Goal: Transaction & Acquisition: Purchase product/service

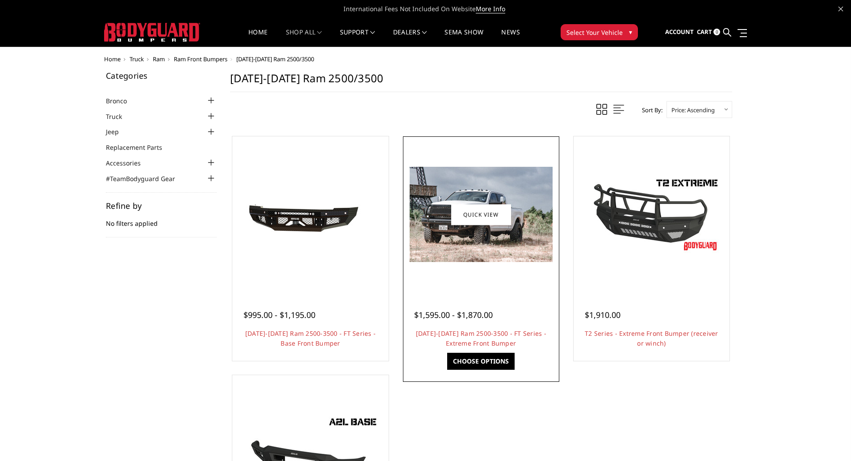
click at [493, 261] on img at bounding box center [481, 214] width 143 height 95
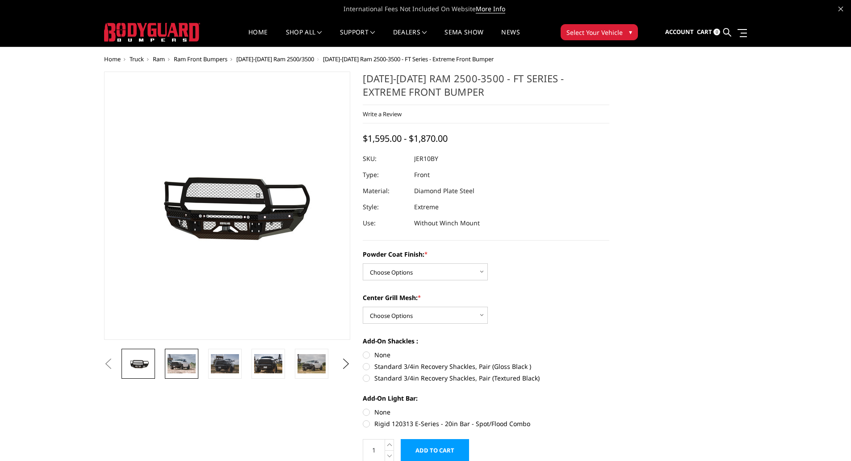
click at [184, 366] on img at bounding box center [181, 363] width 28 height 19
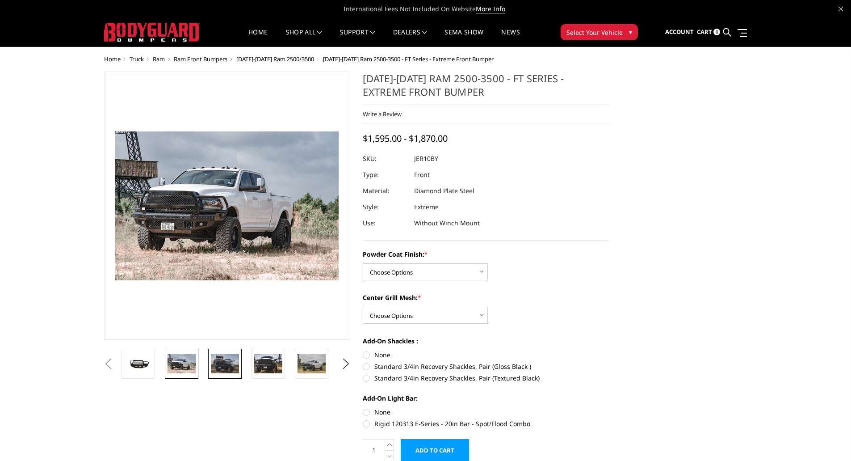
click at [217, 365] on img at bounding box center [225, 363] width 28 height 19
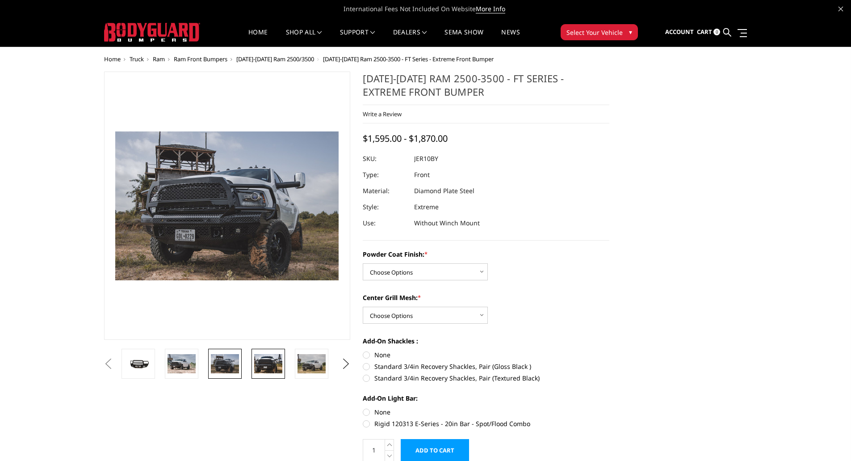
click at [266, 365] on img at bounding box center [268, 363] width 28 height 19
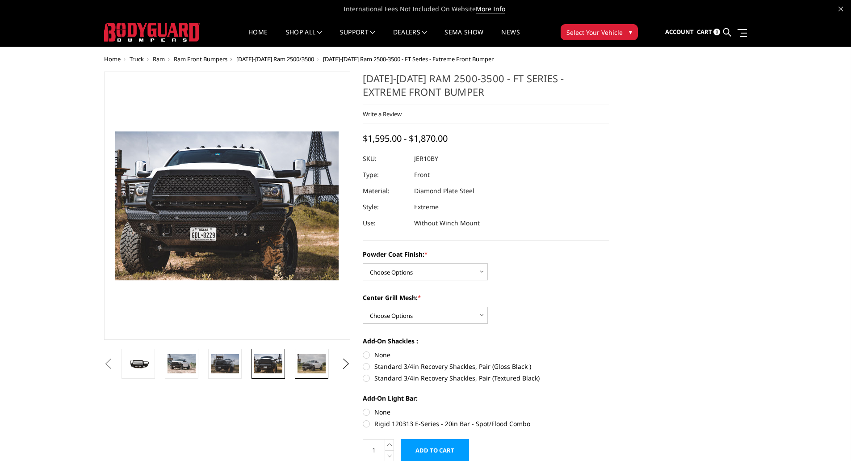
click at [307, 364] on img at bounding box center [311, 363] width 28 height 19
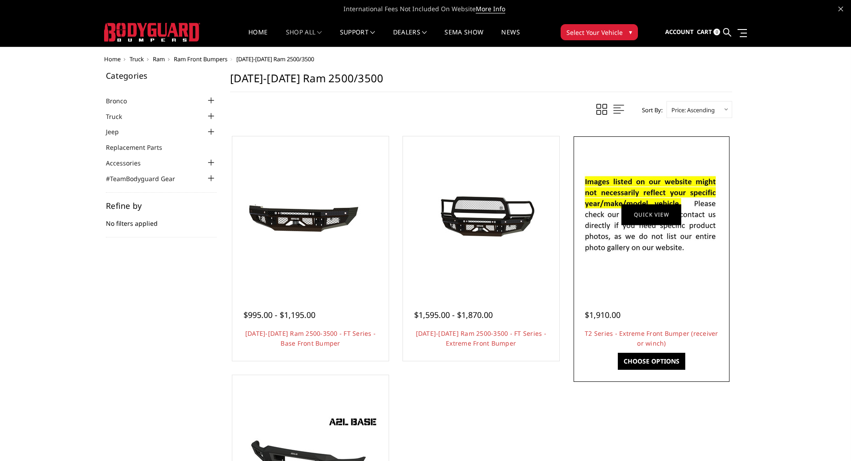
click at [630, 213] on link "Quick view" at bounding box center [651, 214] width 60 height 21
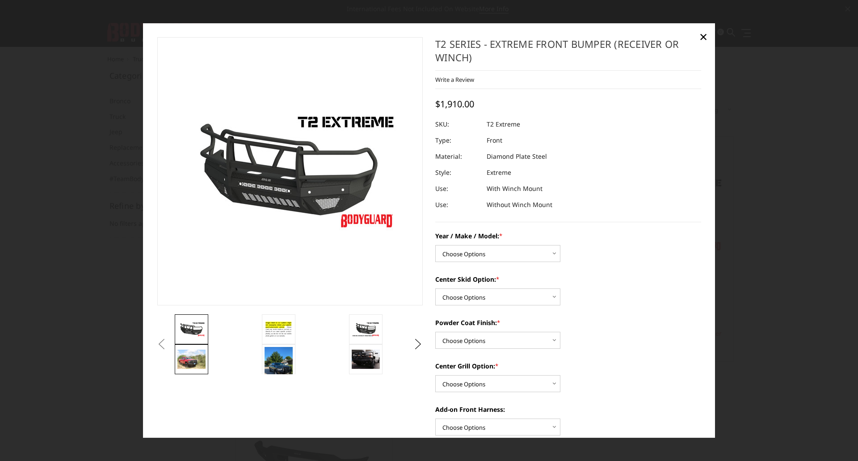
click at [186, 366] on img at bounding box center [191, 359] width 28 height 19
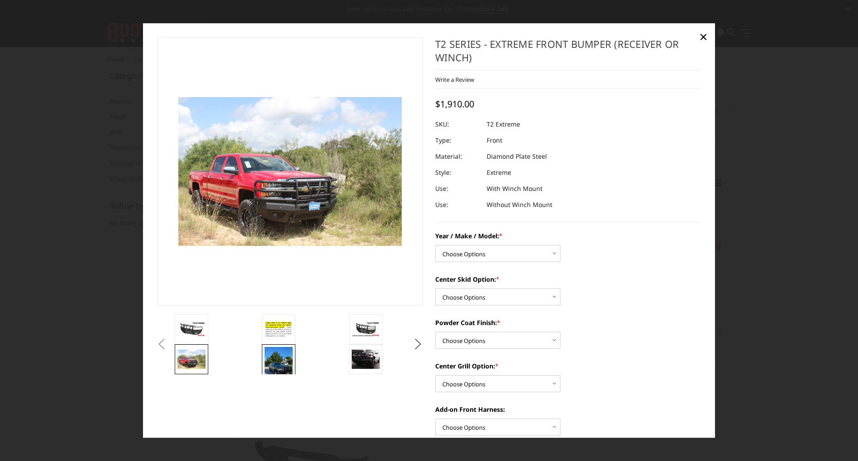
click at [280, 360] on img at bounding box center [278, 366] width 28 height 38
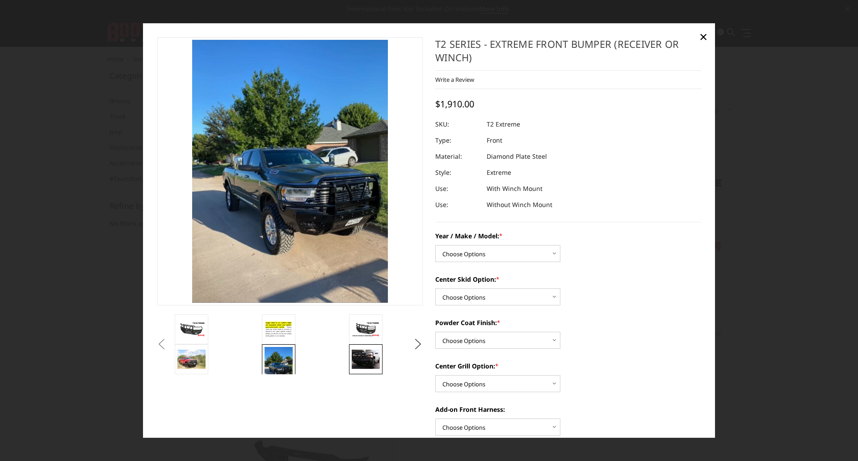
click at [368, 355] on img at bounding box center [366, 358] width 28 height 19
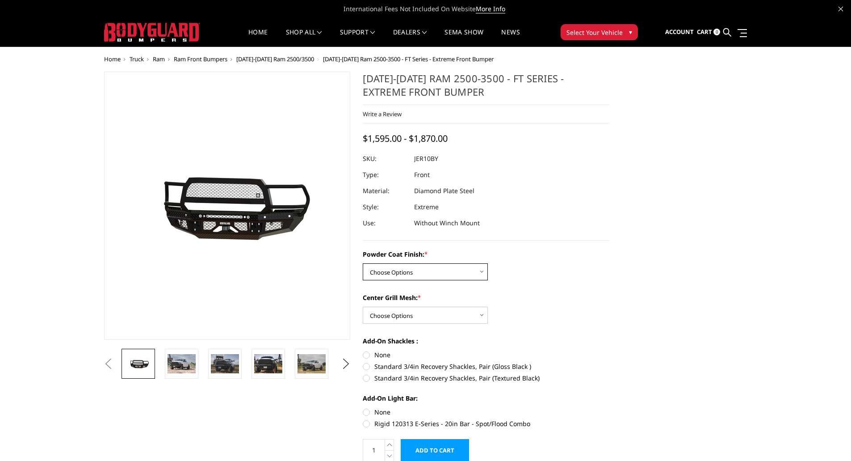
click at [483, 270] on select "Choose Options Bare Metal Gloss Black Powder Coat Textured Black Powder Coat" at bounding box center [425, 271] width 125 height 17
select select "3230"
click at [363, 263] on select "Choose Options Bare Metal Gloss Black Powder Coat Textured Black Powder Coat" at bounding box center [425, 271] width 125 height 17
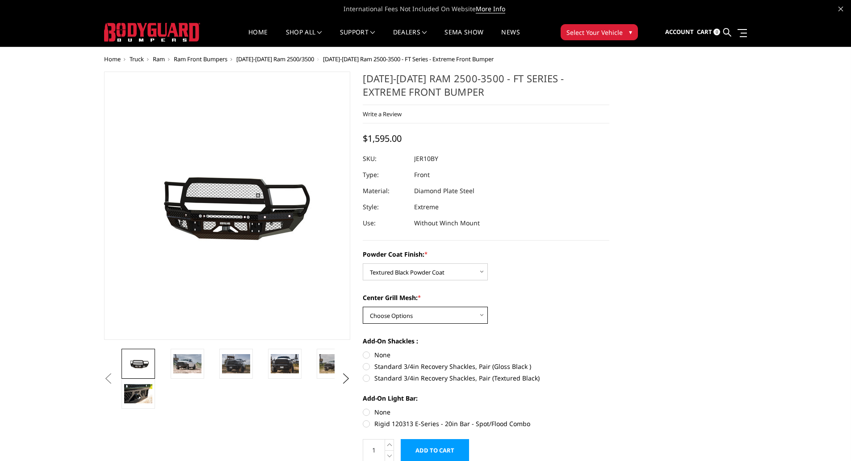
click at [482, 315] on select "Choose Options WITH Expanded Metal in Center Grill WITHOUT Expanded Metal in Ce…" at bounding box center [425, 314] width 125 height 17
select select "3231"
click at [363, 306] on select "Choose Options WITH Expanded Metal in Center Grill WITHOUT Expanded Metal in Ce…" at bounding box center [425, 314] width 125 height 17
click at [181, 366] on img at bounding box center [187, 363] width 28 height 19
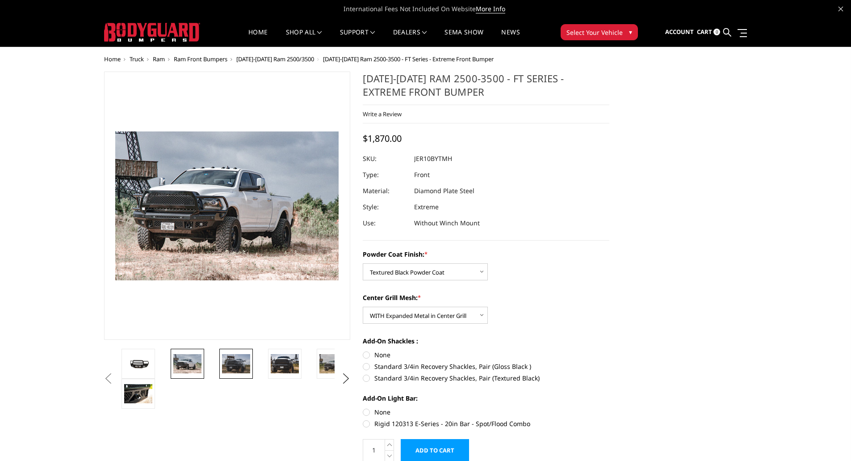
click at [243, 369] on img at bounding box center [236, 363] width 28 height 19
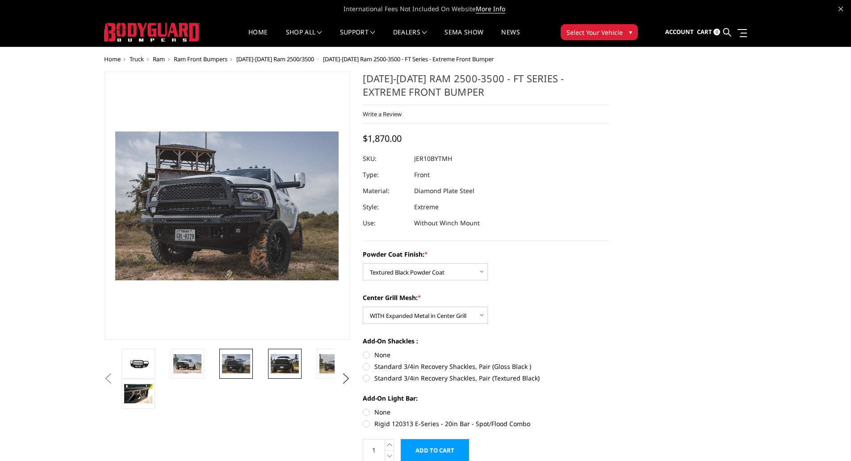
click at [284, 359] on img at bounding box center [285, 363] width 28 height 19
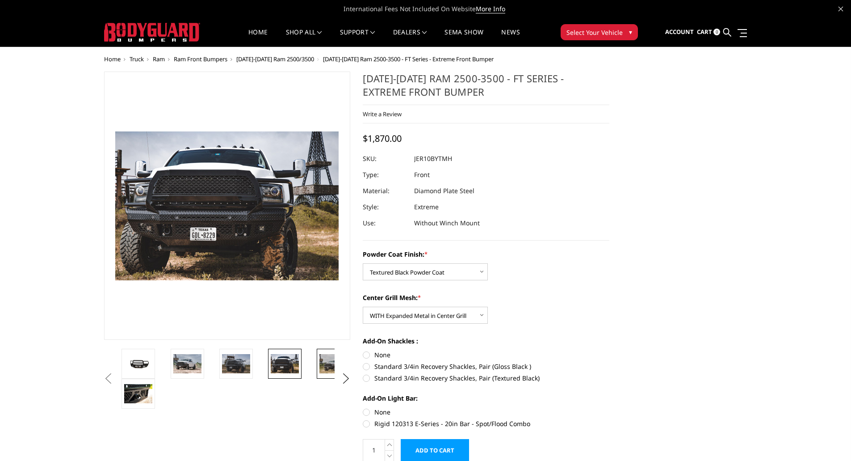
click at [331, 362] on img at bounding box center [333, 363] width 28 height 19
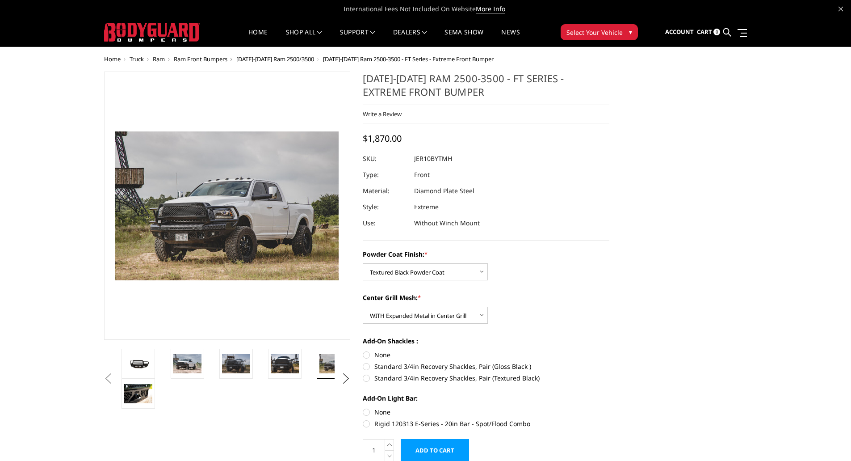
click at [348, 377] on button "Next" at bounding box center [345, 378] width 13 height 13
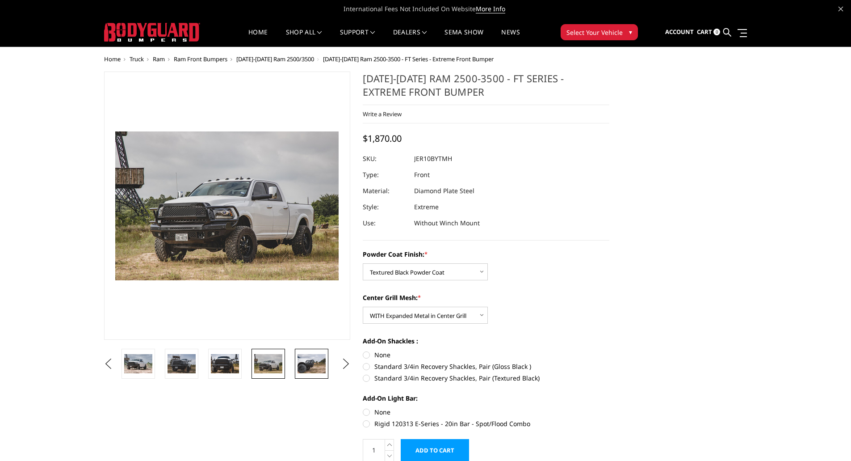
click at [316, 355] on img at bounding box center [311, 363] width 28 height 19
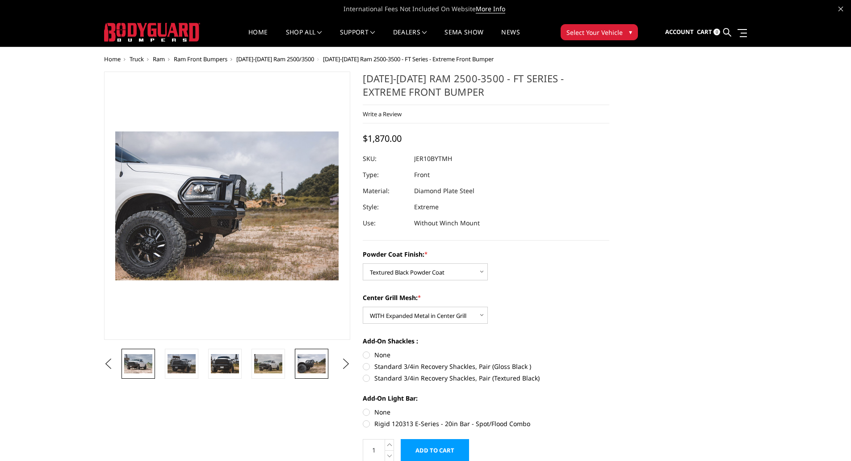
click at [146, 367] on img at bounding box center [138, 363] width 28 height 19
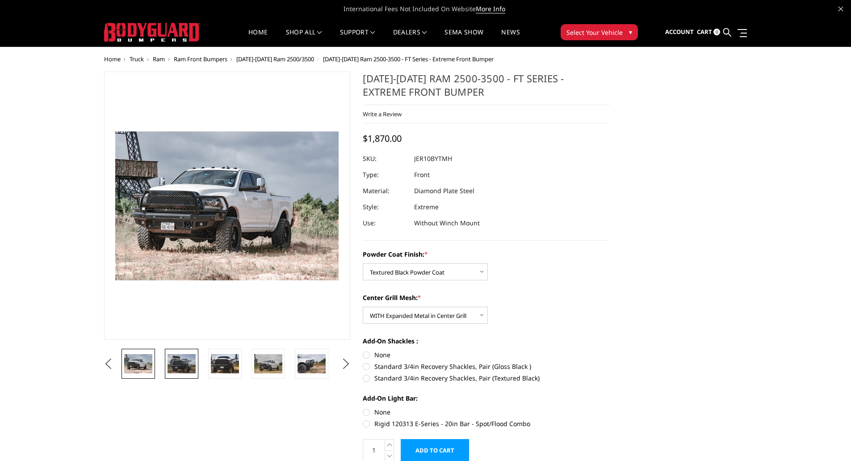
click at [177, 370] on img at bounding box center [181, 363] width 28 height 19
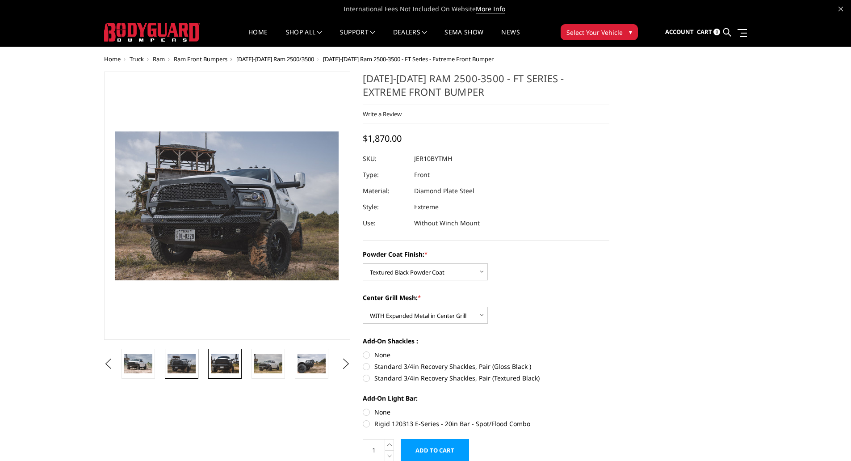
click at [221, 365] on img at bounding box center [225, 363] width 28 height 19
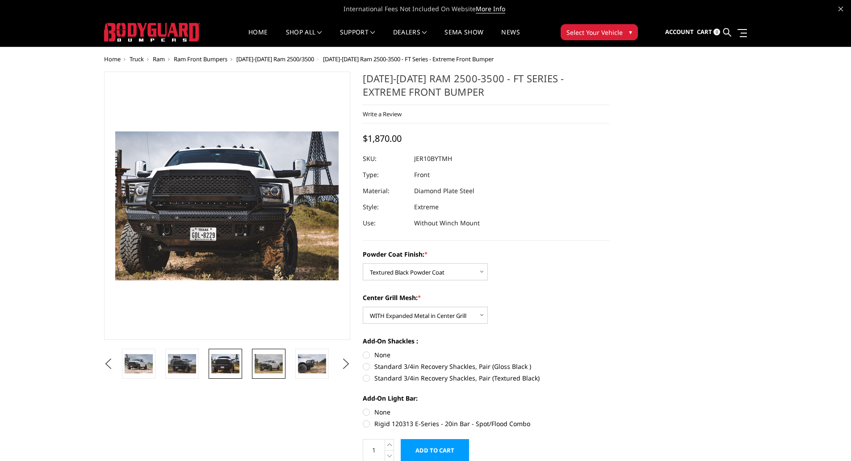
click at [263, 369] on img at bounding box center [269, 363] width 28 height 19
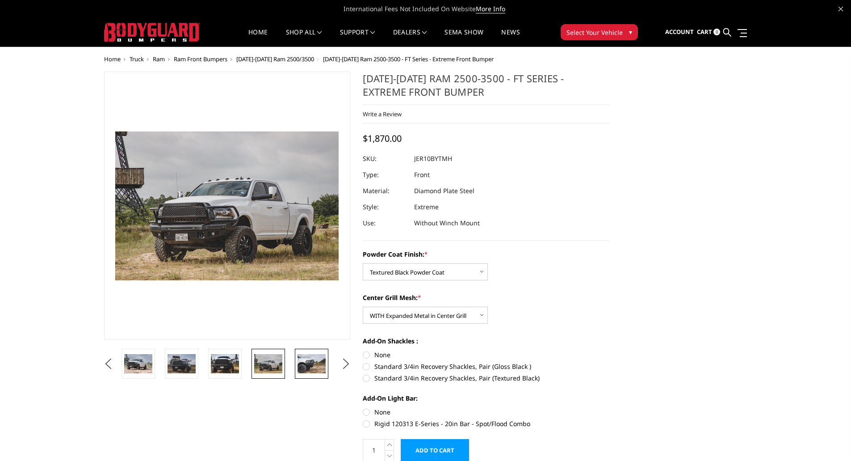
click at [310, 363] on img at bounding box center [311, 363] width 28 height 19
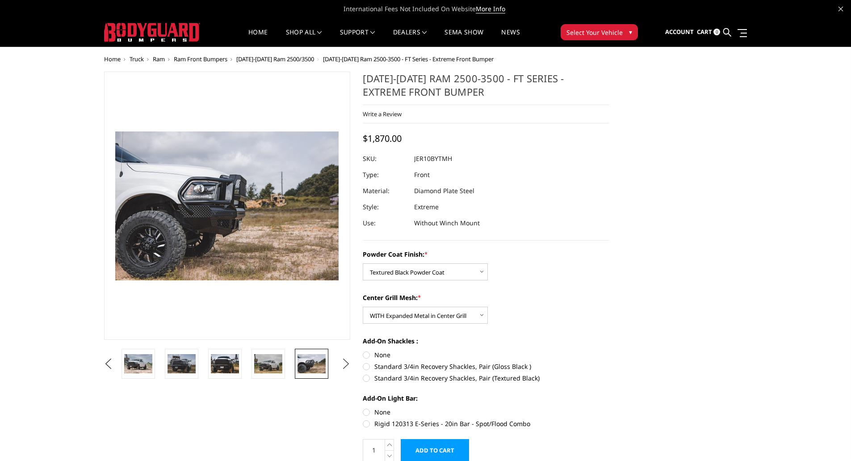
click at [351, 361] on button "Next" at bounding box center [345, 363] width 13 height 13
click at [310, 356] on img at bounding box center [311, 363] width 28 height 19
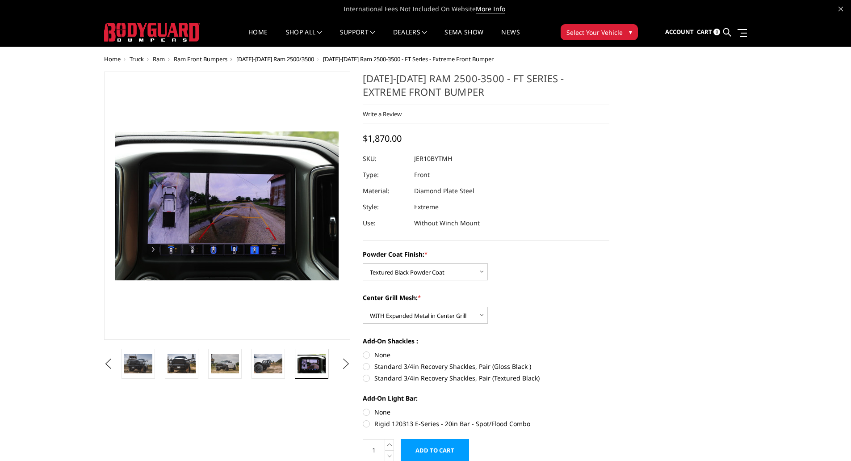
click at [348, 364] on button "Next" at bounding box center [345, 363] width 13 height 13
click at [306, 365] on img at bounding box center [311, 363] width 28 height 19
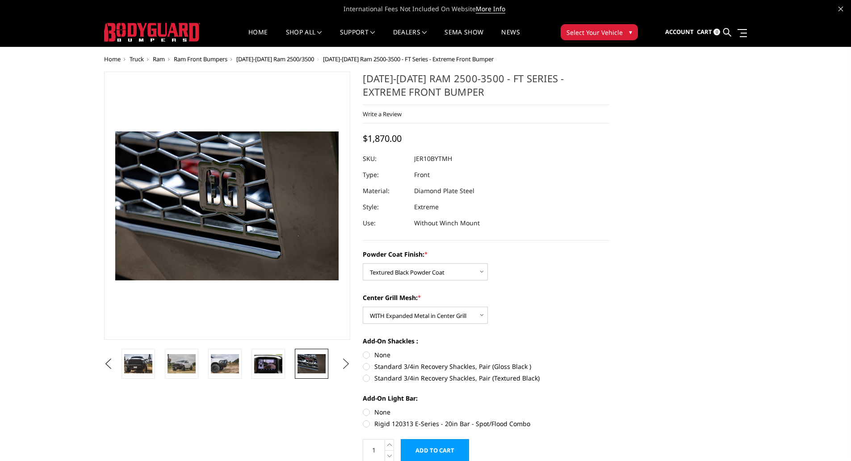
click at [346, 365] on button "Next" at bounding box center [345, 363] width 13 height 13
click at [307, 367] on img at bounding box center [311, 363] width 28 height 19
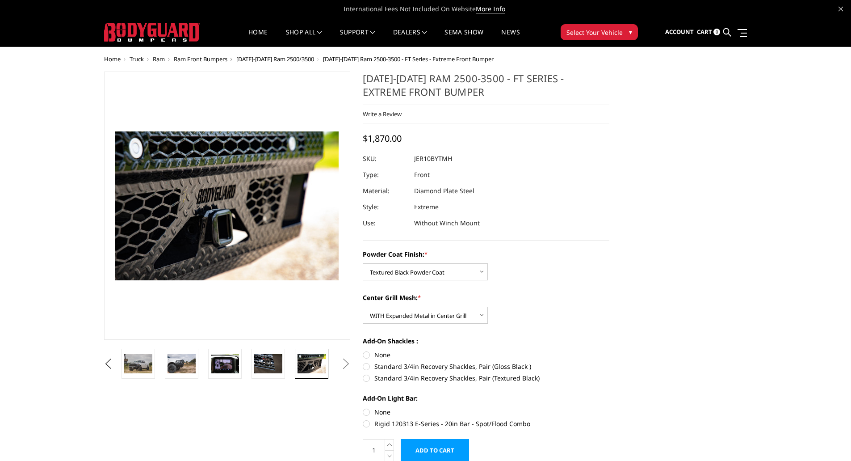
click at [345, 364] on button "Next" at bounding box center [345, 363] width 13 height 13
click at [115, 362] on button "Previous" at bounding box center [108, 363] width 13 height 13
click at [115, 363] on button "Previous" at bounding box center [108, 363] width 13 height 13
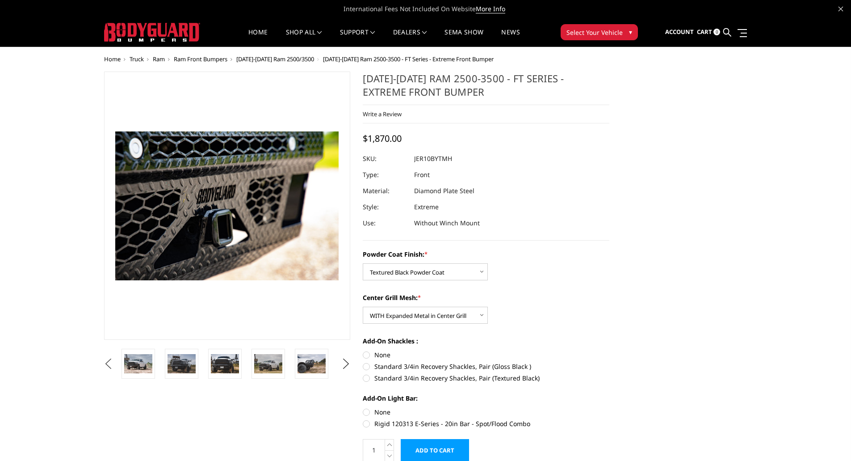
click at [115, 363] on button "Previous" at bounding box center [108, 363] width 13 height 13
click at [186, 358] on img at bounding box center [181, 363] width 28 height 19
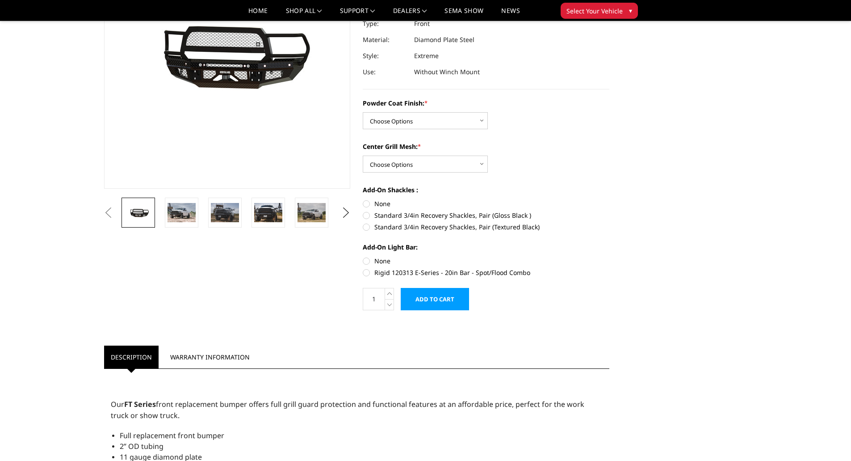
scroll to position [134, 0]
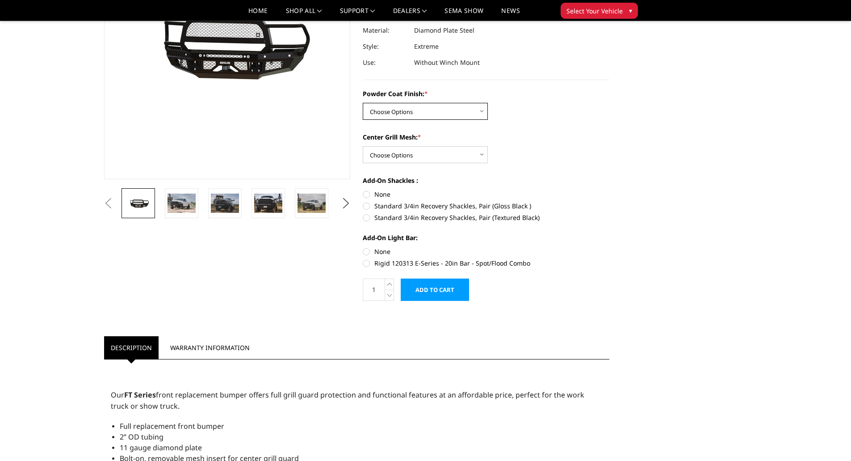
click at [482, 111] on select "Choose Options Bare Metal Gloss Black Powder Coat Textured Black Powder Coat" at bounding box center [425, 111] width 125 height 17
select select "3230"
click at [363, 103] on select "Choose Options Bare Metal Gloss Black Powder Coat Textured Black Powder Coat" at bounding box center [425, 111] width 125 height 17
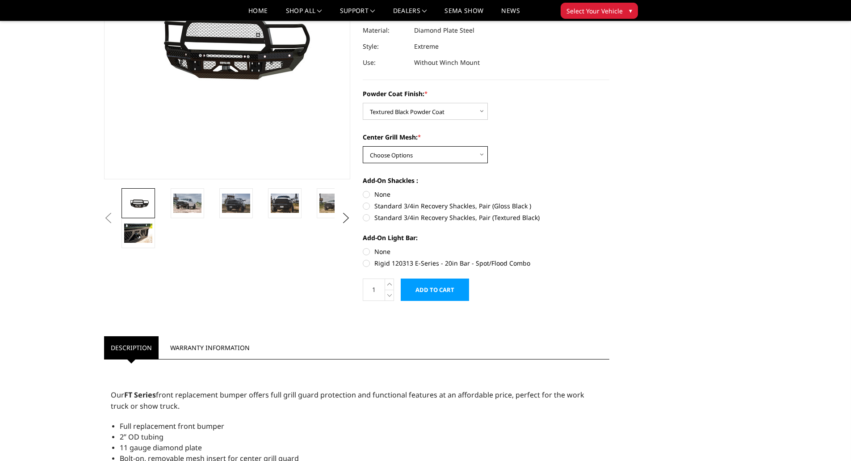
click at [484, 155] on select "Choose Options WITH Expanded Metal in Center Grill WITHOUT Expanded Metal in Ce…" at bounding box center [425, 154] width 125 height 17
select select "3231"
click at [363, 146] on select "Choose Options WITH Expanded Metal in Center Grill WITHOUT Expanded Metal in Ce…" at bounding box center [425, 154] width 125 height 17
click at [364, 217] on label "Standard 3/4in Recovery Shackles, Pair (Textured Black)" at bounding box center [486, 217] width 247 height 9
click at [609, 201] on input "Standard 3/4in Recovery Shackles, Pair (Textured Black)" at bounding box center [609, 201] width 0 height 0
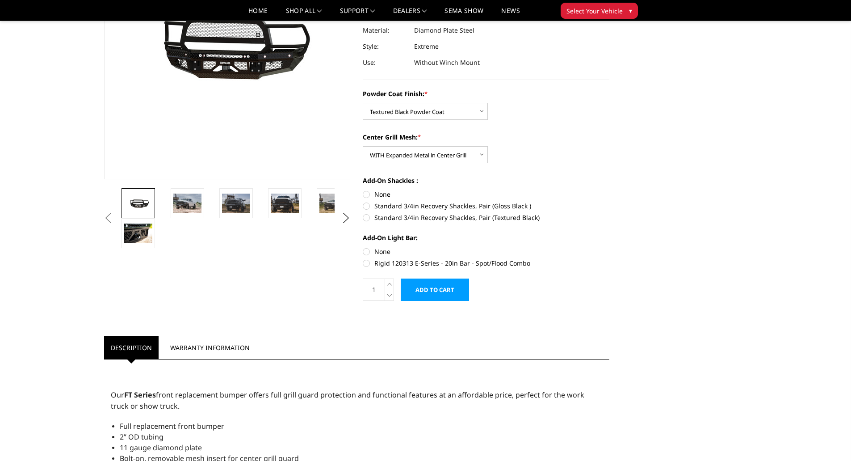
radio input "true"
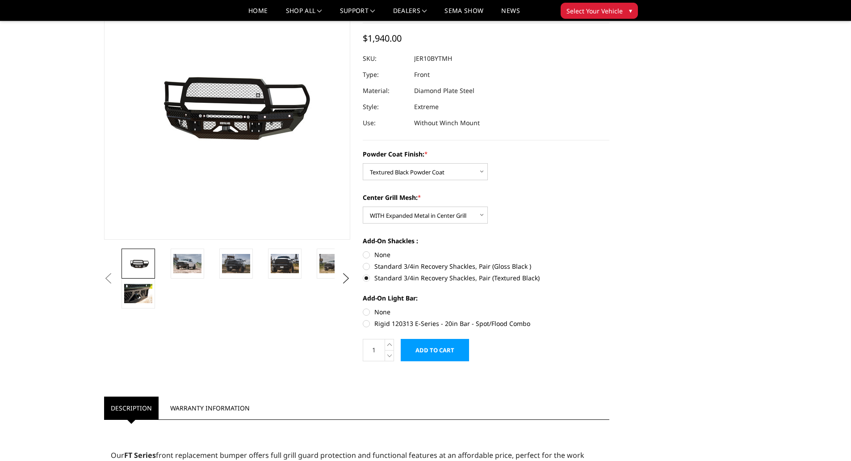
scroll to position [89, 0]
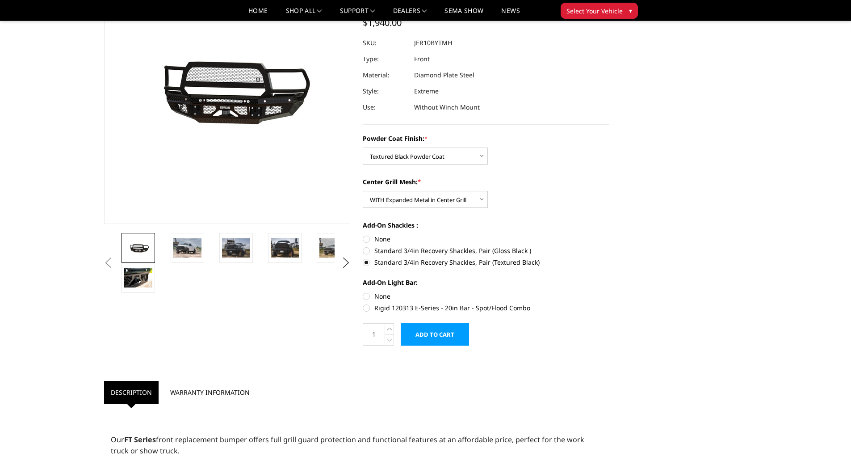
click at [364, 307] on label "Rigid 120313 E-Series - 20in Bar - Spot/Flood Combo" at bounding box center [486, 307] width 247 height 9
click at [609, 292] on input "Rigid 120313 E-Series - 20in Bar - Spot/Flood Combo" at bounding box center [609, 291] width 0 height 0
radio input "true"
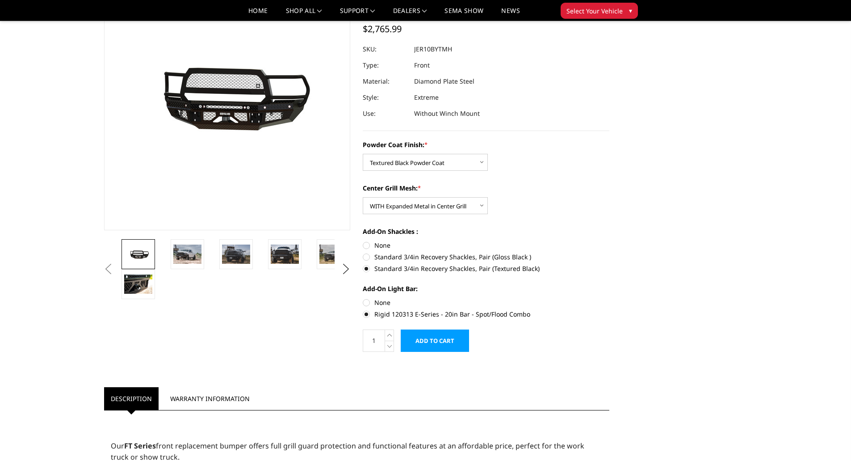
scroll to position [0, 0]
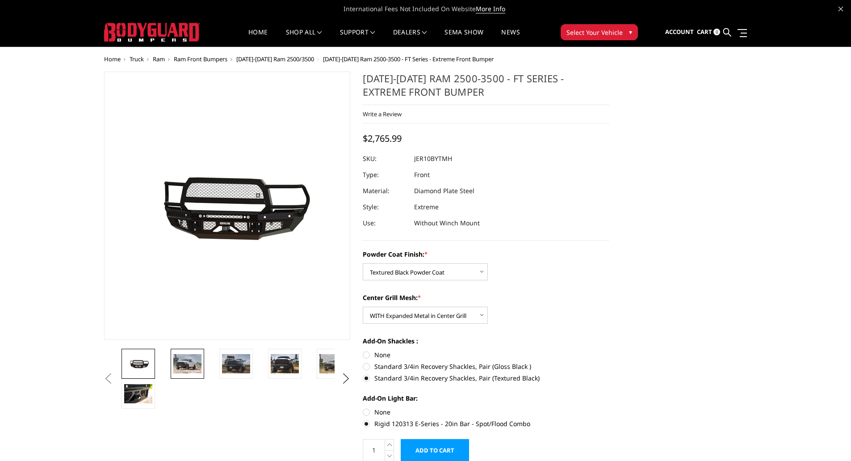
click at [181, 361] on img at bounding box center [187, 363] width 28 height 19
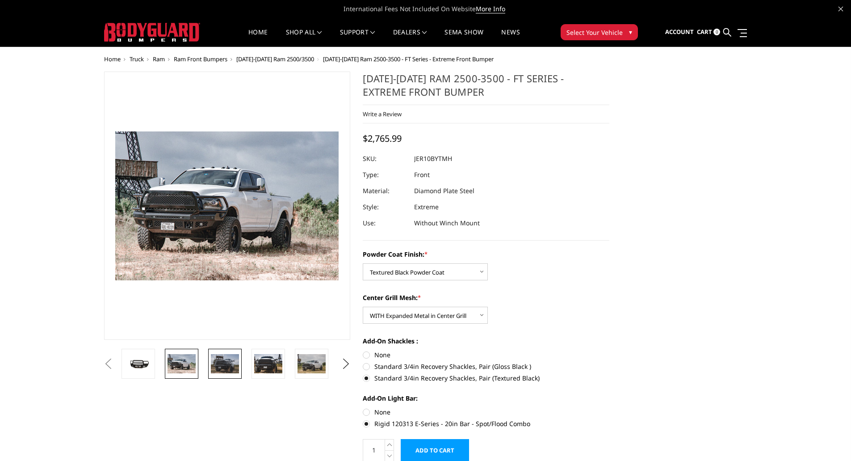
click at [229, 366] on img at bounding box center [225, 363] width 28 height 19
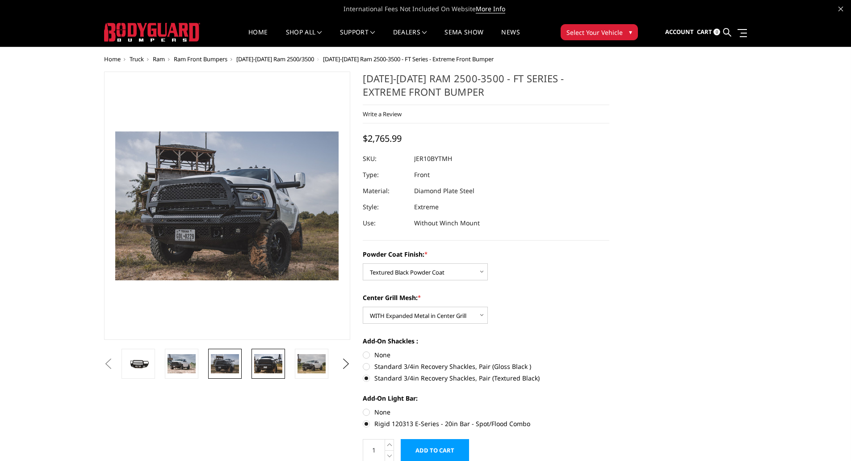
click at [273, 358] on img at bounding box center [268, 363] width 28 height 19
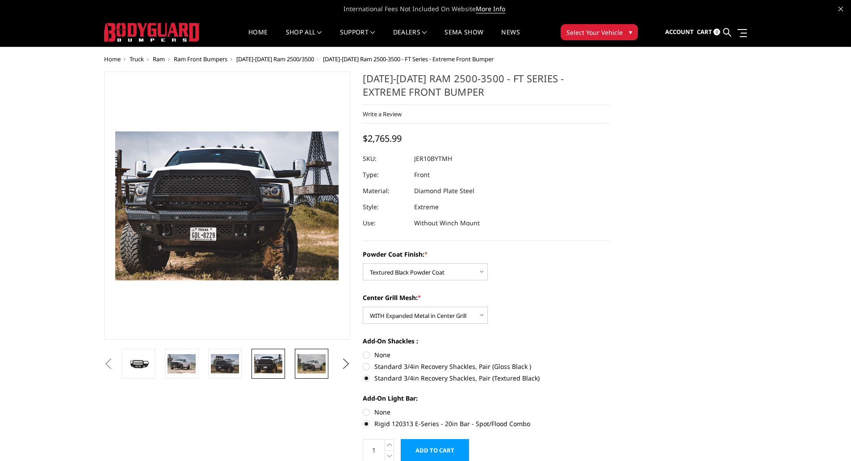
click at [307, 359] on img at bounding box center [311, 363] width 28 height 19
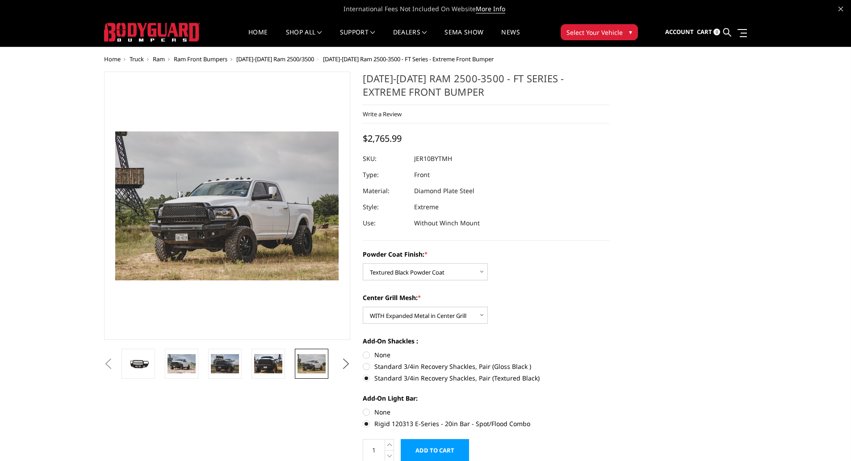
click at [345, 360] on button "Next" at bounding box center [345, 363] width 13 height 13
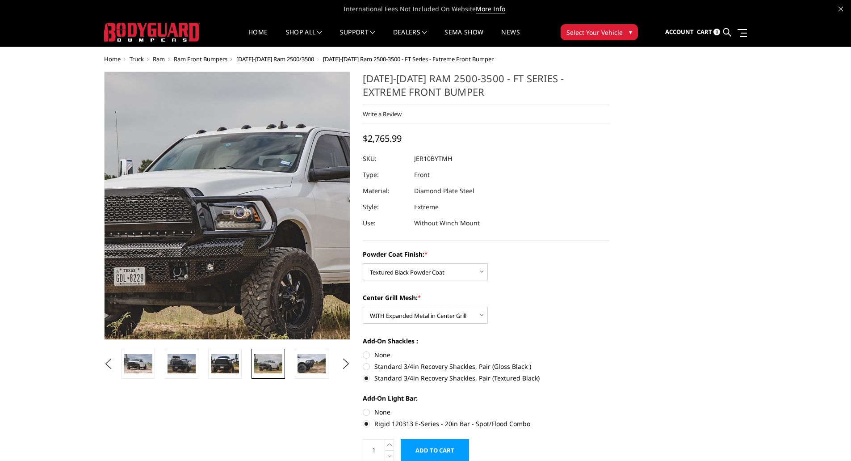
click at [214, 229] on img at bounding box center [246, 195] width 572 height 381
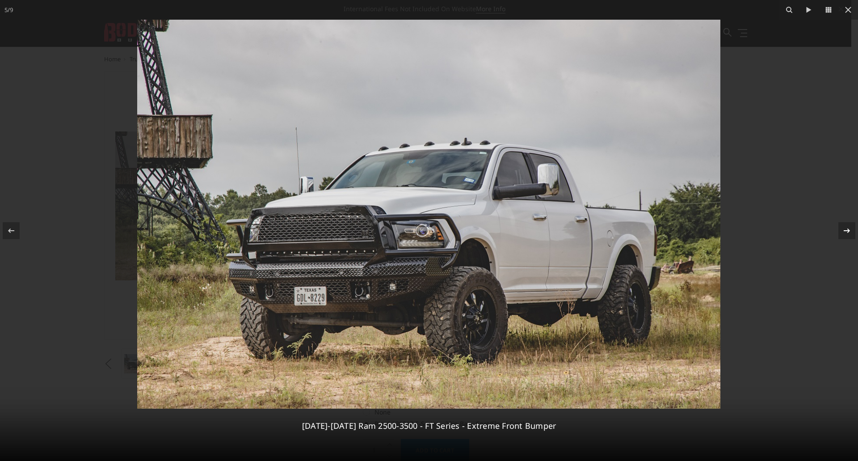
click at [850, 230] on div at bounding box center [846, 230] width 17 height 17
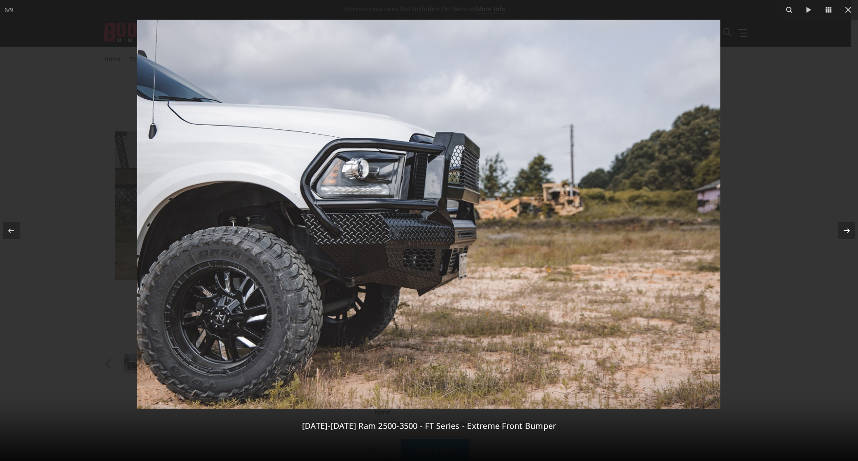
click at [850, 230] on div "6 / [PHONE_NUMBER][DATE][DATE] Ram 2500-3500 - FT Series - Extreme Front Bumper" at bounding box center [429, 230] width 858 height 461
click at [844, 229] on icon at bounding box center [846, 230] width 11 height 11
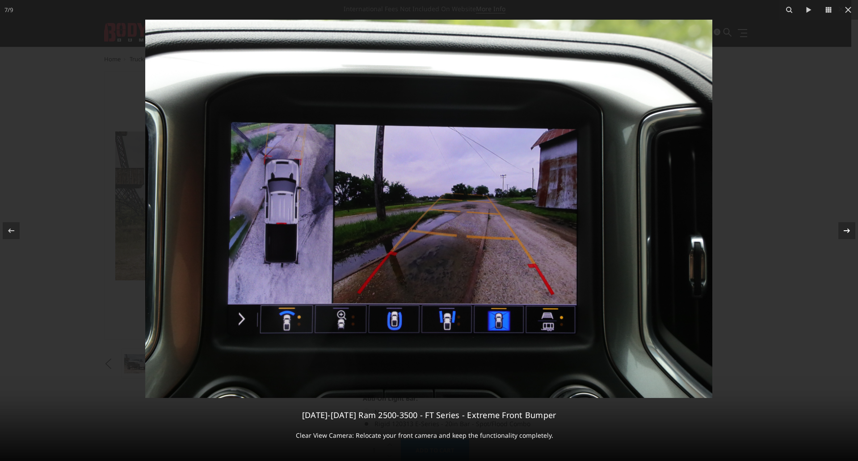
click at [844, 229] on icon at bounding box center [846, 230] width 11 height 11
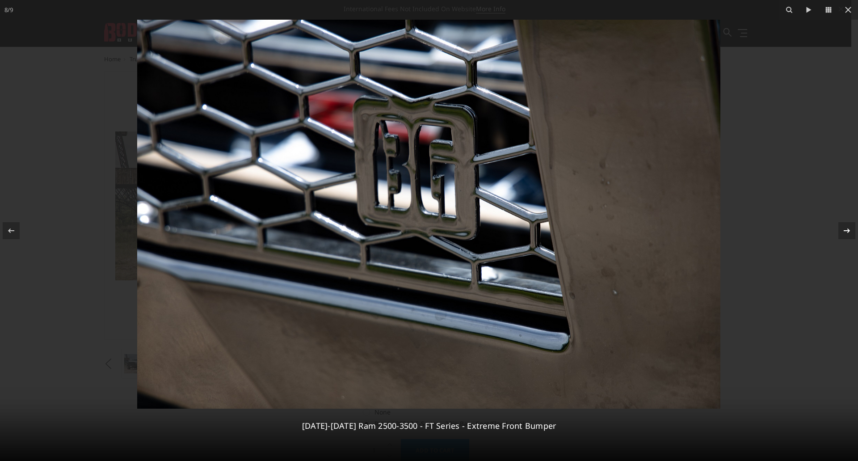
click at [844, 229] on icon at bounding box center [846, 230] width 11 height 11
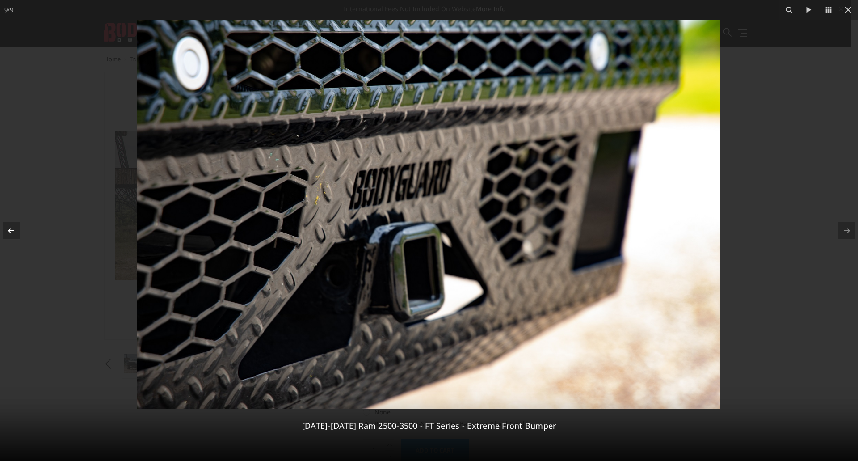
click at [9, 234] on icon at bounding box center [11, 230] width 11 height 11
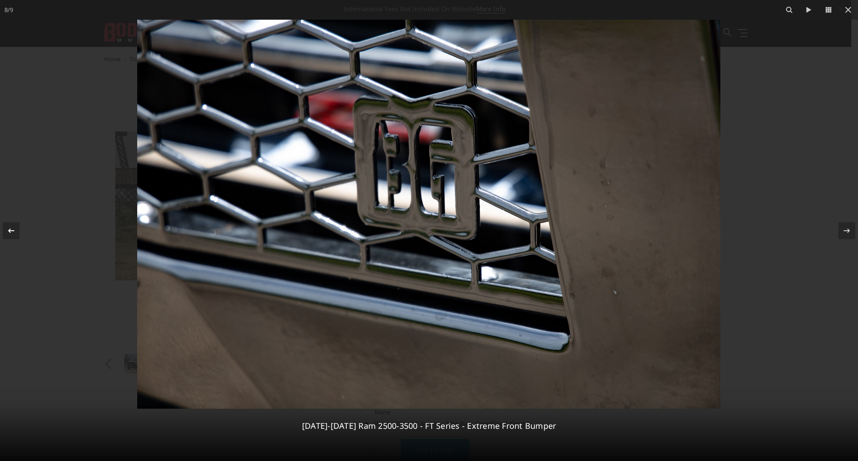
click at [9, 234] on icon at bounding box center [11, 230] width 11 height 11
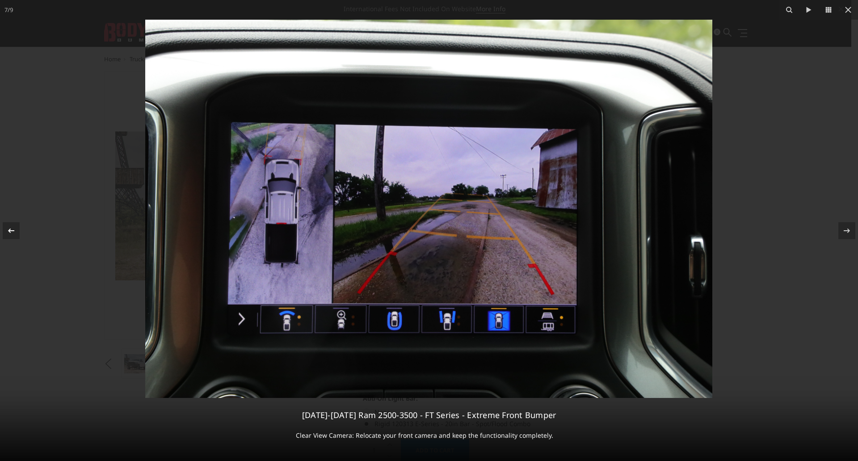
click at [9, 234] on icon at bounding box center [11, 230] width 11 height 11
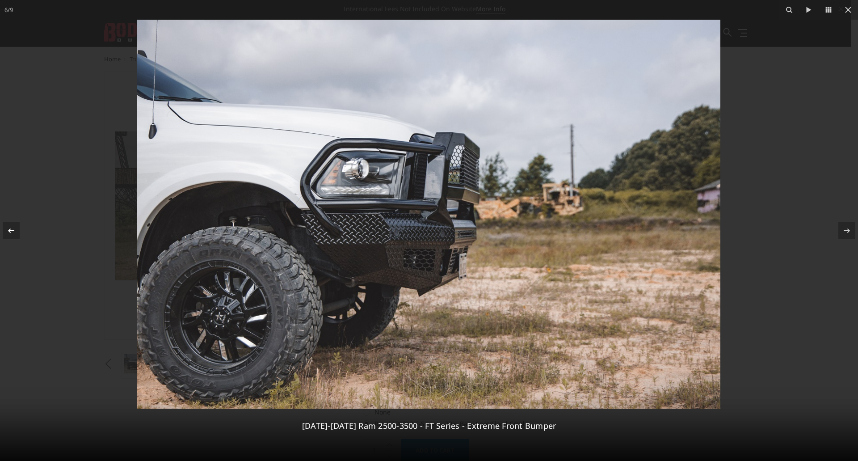
click at [9, 234] on icon at bounding box center [11, 230] width 11 height 11
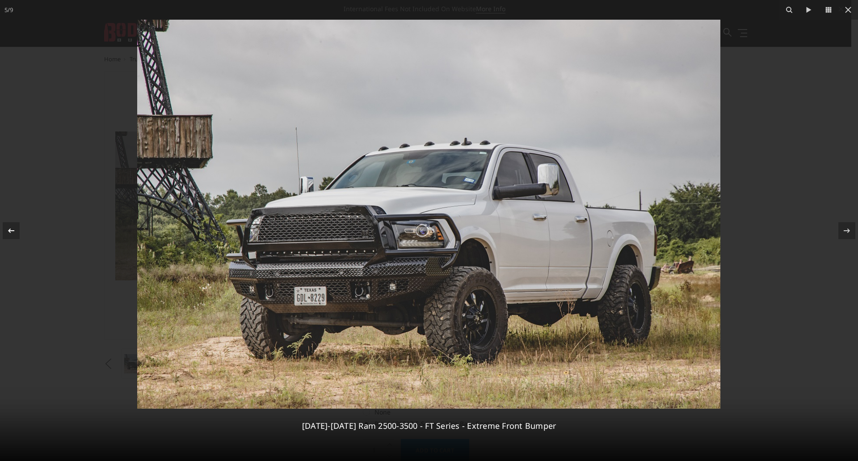
click at [9, 234] on icon at bounding box center [11, 230] width 11 height 11
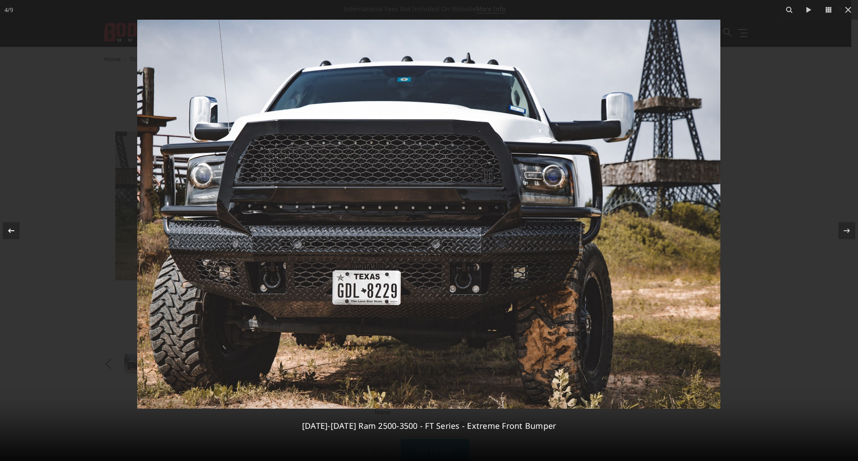
click at [9, 234] on icon at bounding box center [11, 230] width 11 height 11
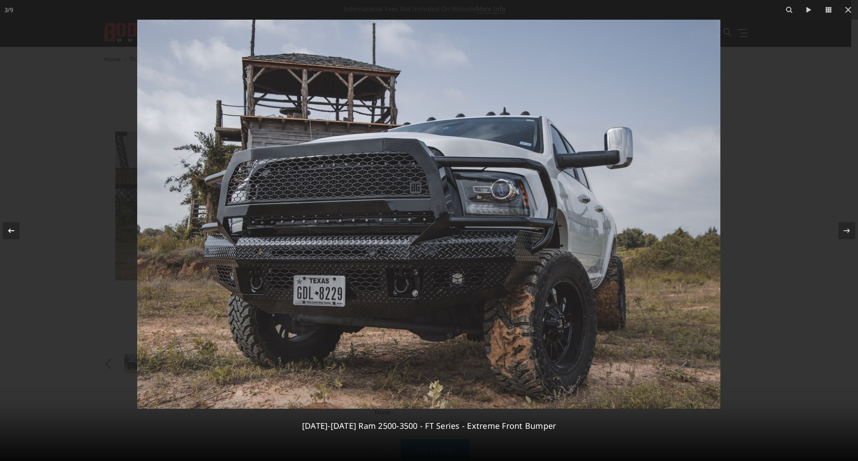
click at [9, 234] on icon at bounding box center [11, 230] width 11 height 11
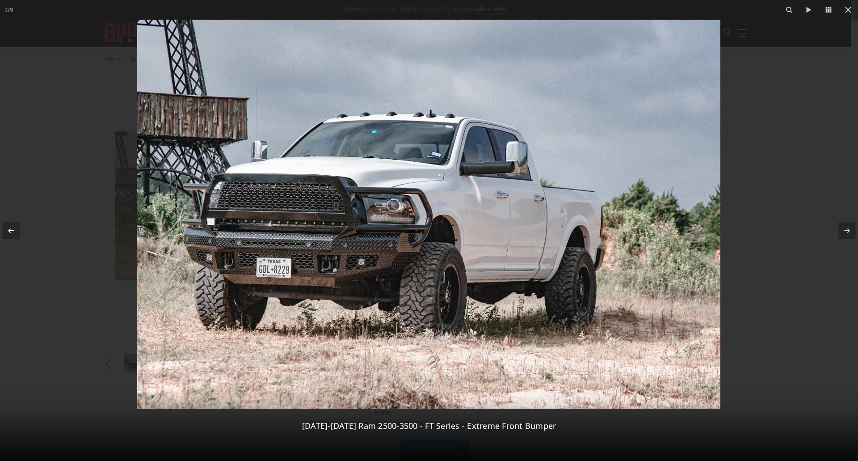
click at [9, 234] on icon at bounding box center [11, 230] width 11 height 11
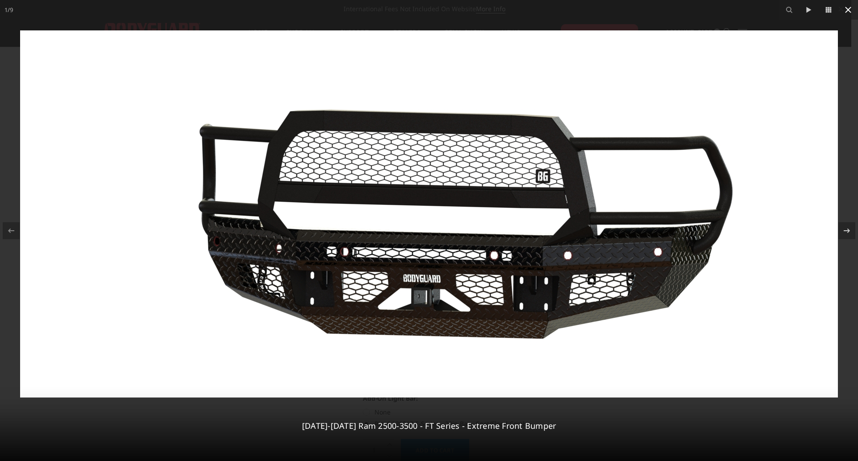
click at [846, 13] on icon at bounding box center [847, 9] width 11 height 11
